Goal: Complete application form: Complete application form

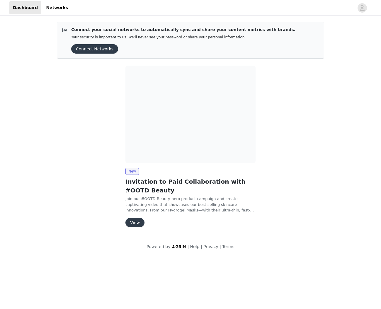
click at [131, 218] on button "View" at bounding box center [134, 222] width 19 height 9
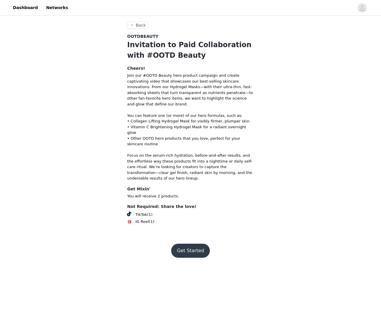
click at [191, 244] on button "Get Started" at bounding box center [190, 251] width 39 height 14
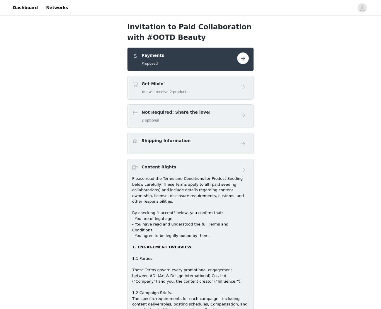
click at [245, 58] on button "button" at bounding box center [243, 58] width 12 height 12
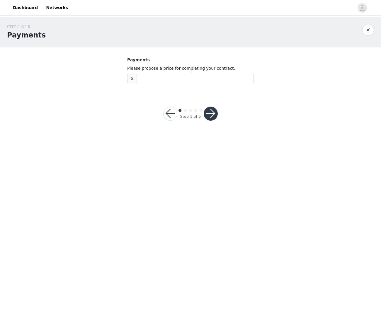
click at [172, 111] on button "button" at bounding box center [170, 114] width 14 height 14
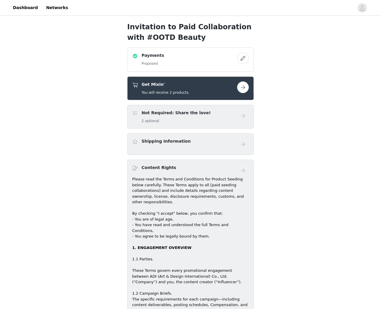
click at [240, 87] on button "button" at bounding box center [243, 87] width 12 height 12
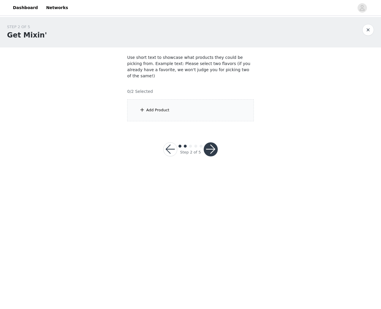
click at [159, 101] on div "Add Product" at bounding box center [190, 110] width 127 height 22
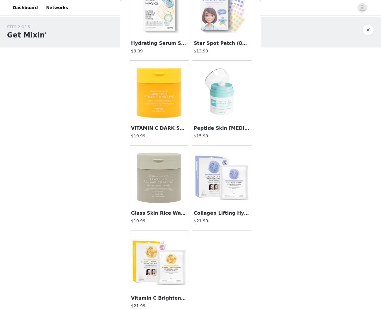
scroll to position [54, 0]
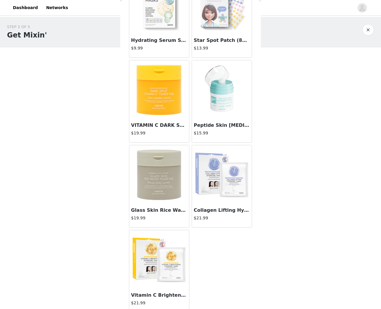
click at [151, 180] on img at bounding box center [159, 174] width 59 height 59
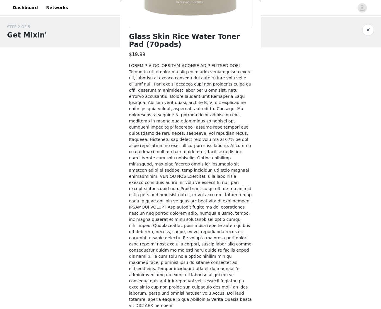
scroll to position [133, 0]
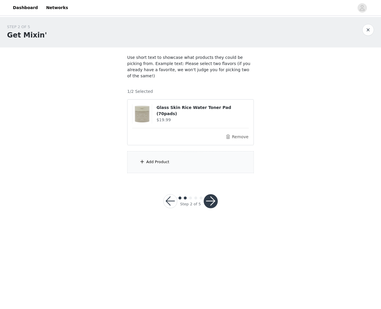
click at [138, 157] on div "Add Product" at bounding box center [190, 162] width 127 height 22
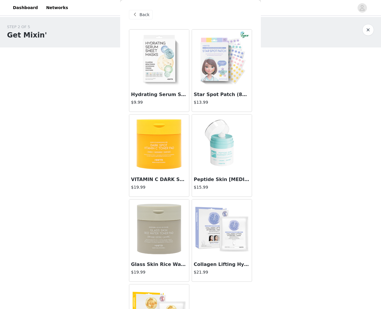
click at [225, 152] on img at bounding box center [221, 144] width 59 height 59
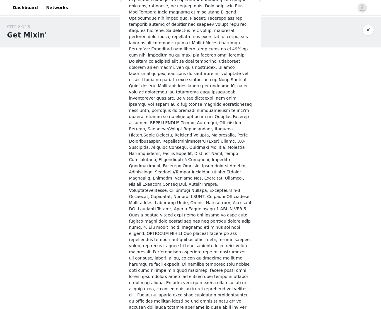
scroll to position [242, 0]
click at [207, 287] on div "Peptide Skin [MEDICAL_DATA] 50ml $15.99 Add Product" at bounding box center [190, 74] width 123 height 572
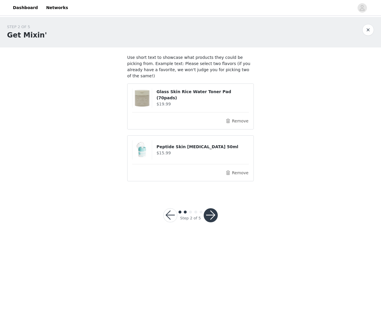
click at [206, 208] on button "button" at bounding box center [211, 215] width 14 height 14
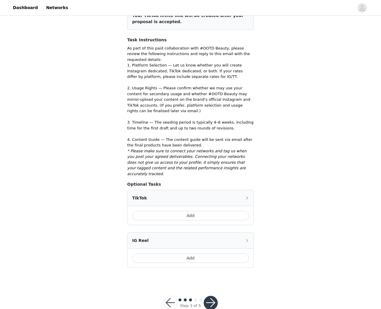
scroll to position [97, 0]
click at [174, 296] on button "button" at bounding box center [170, 303] width 14 height 14
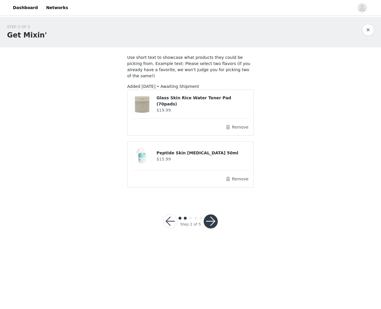
click at [171, 221] on button "button" at bounding box center [170, 221] width 14 height 14
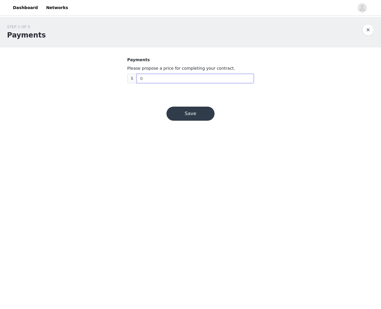
drag, startPoint x: 155, startPoint y: 79, endPoint x: 117, endPoint y: 81, distance: 38.1
click at [116, 81] on div "STEP 1 OF 5 Payments Payments Please propose a price for completing your contra…" at bounding box center [190, 55] width 381 height 76
type input "2,500"
click at [192, 115] on button "Save" at bounding box center [190, 114] width 48 height 14
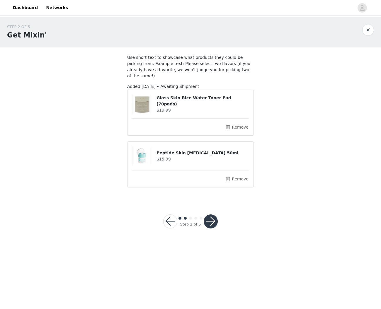
click at [169, 214] on button "button" at bounding box center [170, 221] width 14 height 14
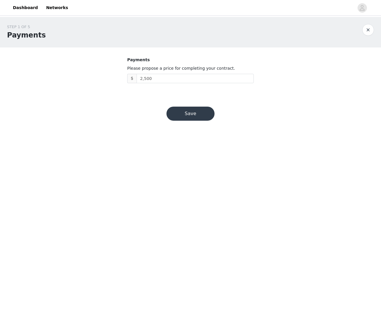
click at [196, 115] on button "Save" at bounding box center [190, 114] width 48 height 14
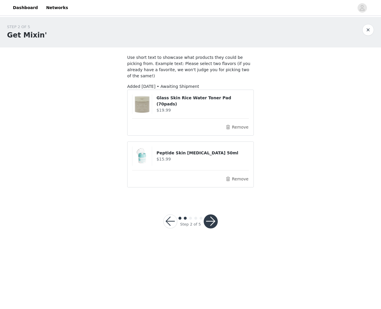
click at [208, 214] on button "button" at bounding box center [211, 221] width 14 height 14
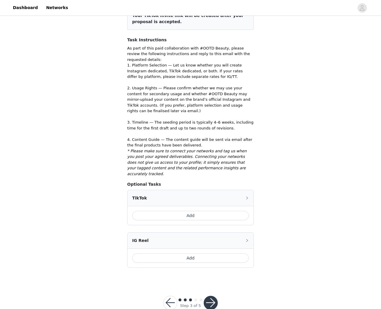
scroll to position [97, 0]
click at [185, 254] on button "Add" at bounding box center [190, 258] width 117 height 9
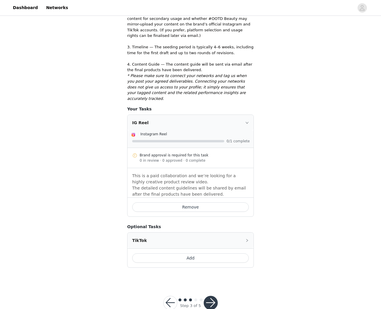
scroll to position [172, 0]
click at [169, 296] on button "button" at bounding box center [170, 303] width 14 height 14
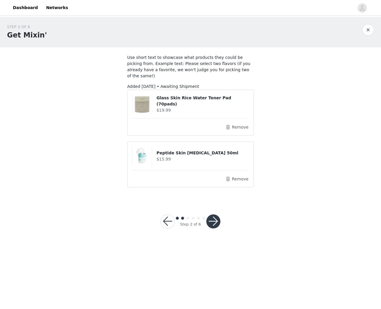
click at [168, 216] on button "button" at bounding box center [168, 221] width 14 height 14
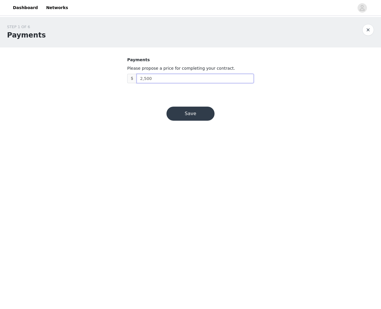
drag, startPoint x: 142, startPoint y: 78, endPoint x: 136, endPoint y: 80, distance: 7.0
click at [136, 80] on span "$ 2,500" at bounding box center [190, 78] width 127 height 9
type input "3,500"
click at [188, 110] on button "Save" at bounding box center [190, 114] width 48 height 14
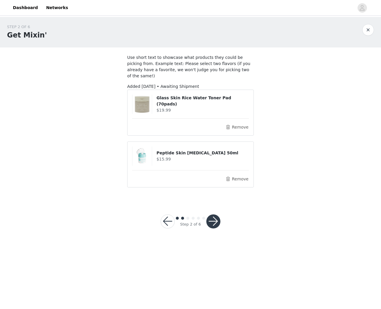
click at [213, 220] on button "button" at bounding box center [213, 221] width 14 height 14
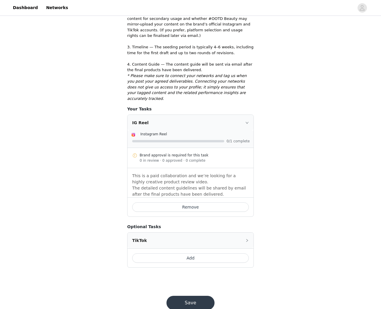
scroll to position [172, 0]
click at [197, 289] on div "Save" at bounding box center [190, 303] width 62 height 28
click at [195, 296] on button "Save" at bounding box center [190, 303] width 48 height 14
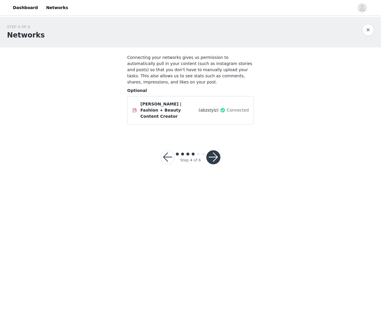
click at [210, 154] on button "button" at bounding box center [213, 157] width 14 height 14
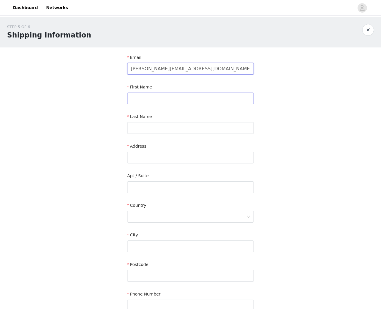
type input "[PERSON_NAME][EMAIL_ADDRESS][DOMAIN_NAME]"
type input "[PERSON_NAME]"
click at [163, 99] on input "[PERSON_NAME]" at bounding box center [190, 99] width 127 height 12
click at [146, 127] on input "text" at bounding box center [190, 128] width 127 height 12
type input "Dosu-[PERSON_NAME]"
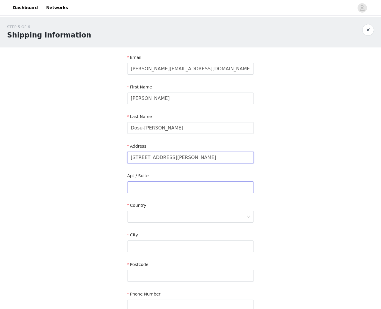
type input "[STREET_ADDRESS][PERSON_NAME]"
click at [201, 188] on input "text" at bounding box center [190, 187] width 127 height 12
type input "Apt. 2232"
click at [203, 220] on div at bounding box center [189, 216] width 116 height 11
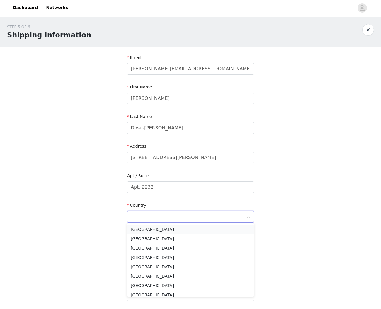
click at [162, 228] on li "[GEOGRAPHIC_DATA]" at bounding box center [190, 229] width 127 height 9
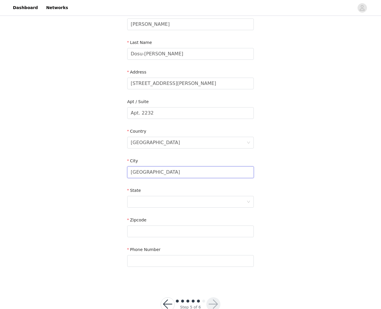
scroll to position [74, 0]
type input "[GEOGRAPHIC_DATA]"
click at [152, 202] on div at bounding box center [189, 202] width 116 height 11
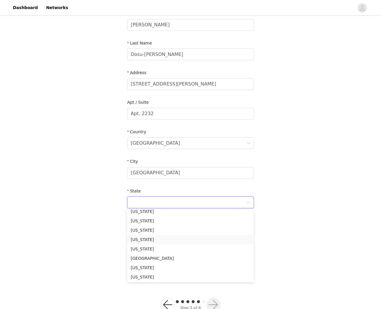
scroll to position [474, 0]
click at [135, 240] on li "[US_STATE]" at bounding box center [190, 237] width 127 height 9
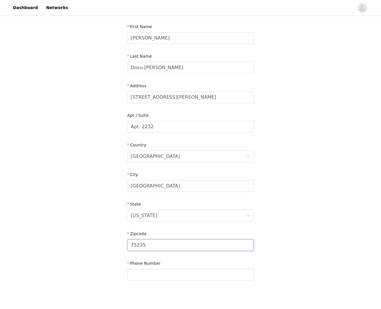
scroll to position [52, 0]
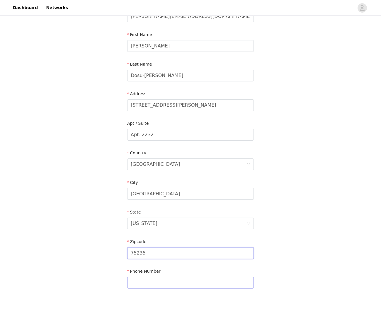
type input "75235"
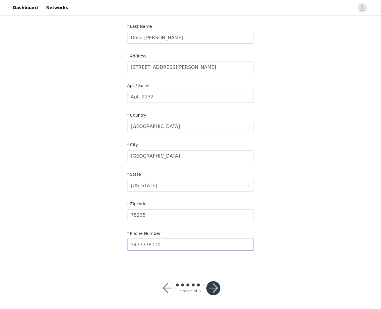
scroll to position [90, 0]
type input "3477778110"
click at [300, 277] on div "STEP 5 OF 6 Shipping Information Email [PERSON_NAME][EMAIL_ADDRESS][DOMAIN_NAME…" at bounding box center [190, 118] width 381 height 383
click at [213, 286] on button "button" at bounding box center [213, 288] width 14 height 14
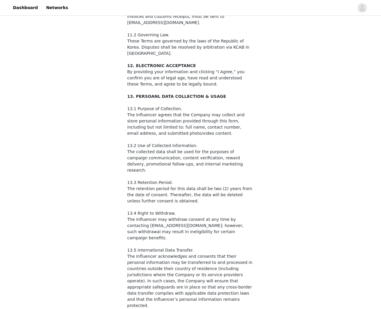
scroll to position [860, 0]
checkbox input "true"
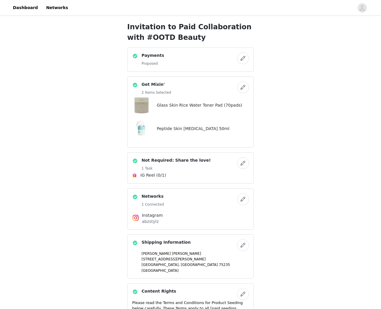
click at [243, 59] on button "button" at bounding box center [243, 58] width 12 height 12
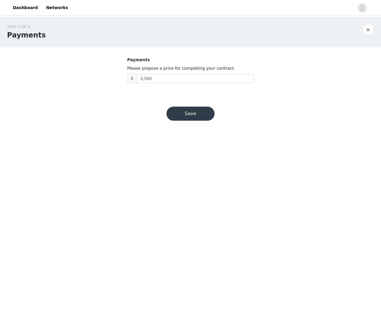
click at [183, 114] on button "Save" at bounding box center [190, 114] width 48 height 14
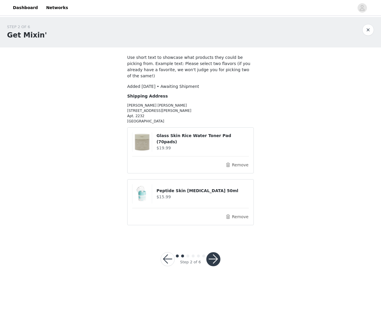
click at [212, 258] on button "button" at bounding box center [213, 259] width 14 height 14
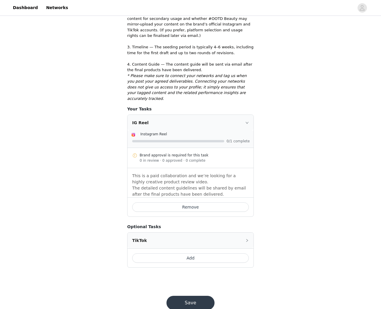
scroll to position [172, 0]
click at [257, 223] on section "Include the following in your post Hashtag in the captions: #ootdbeauty, #oxyge…" at bounding box center [190, 79] width 141 height 407
click at [249, 233] on div "TikTok" at bounding box center [190, 241] width 126 height 16
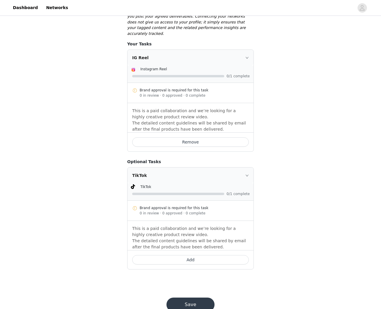
click at [203, 255] on button "Add" at bounding box center [190, 259] width 117 height 9
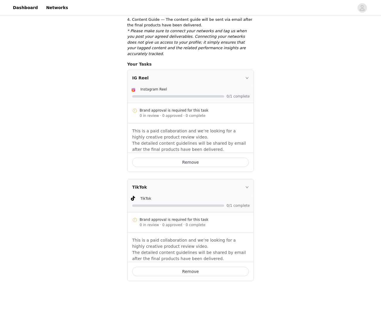
scroll to position [217, 0]
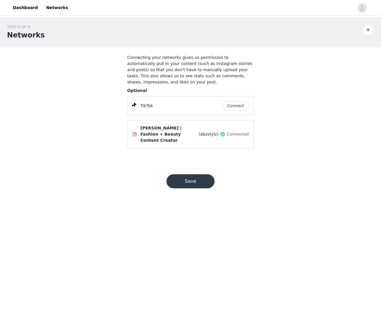
scroll to position [0, 0]
click at [234, 109] on button "Connect" at bounding box center [235, 105] width 26 height 9
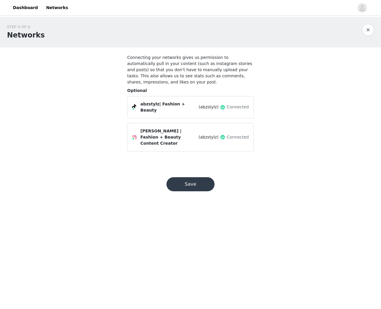
click at [196, 177] on button "Save" at bounding box center [190, 184] width 48 height 14
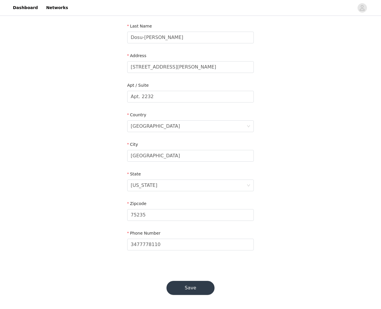
scroll to position [90, 0]
click at [182, 290] on button "Save" at bounding box center [190, 288] width 48 height 14
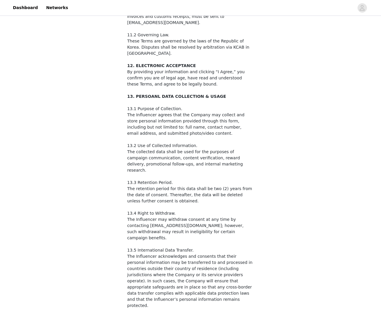
scroll to position [860, 0]
checkbox input "true"
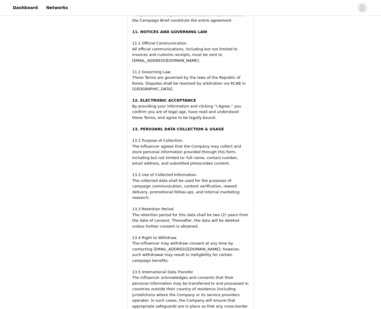
scroll to position [1016, 0]
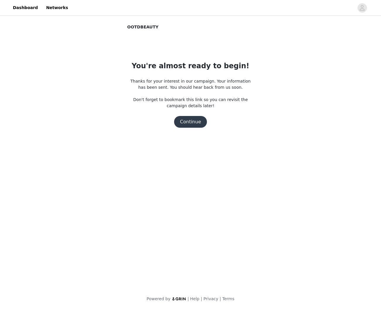
scroll to position [0, 0]
click at [176, 124] on button "Continue" at bounding box center [190, 122] width 33 height 12
